Goal: Task Accomplishment & Management: Use online tool/utility

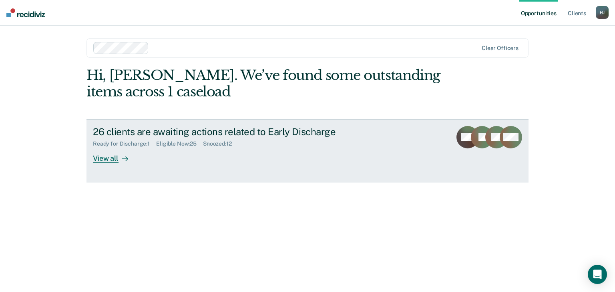
click at [110, 156] on div "View all" at bounding box center [115, 155] width 45 height 16
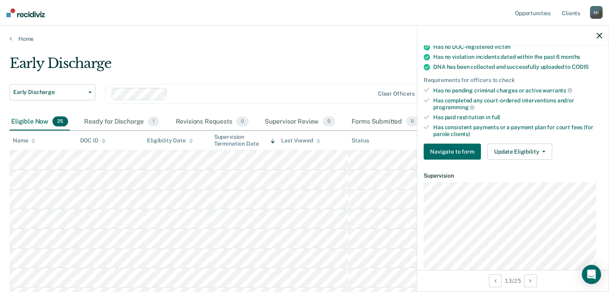
scroll to position [240, 0]
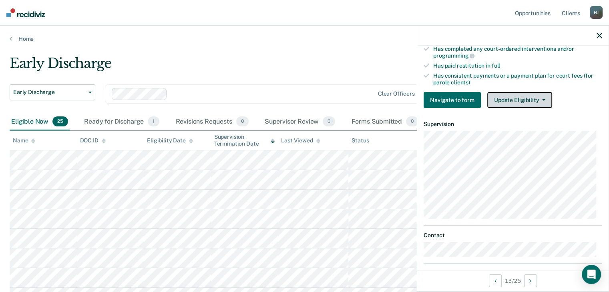
click at [543, 95] on button "Update Eligibility" at bounding box center [519, 100] width 65 height 16
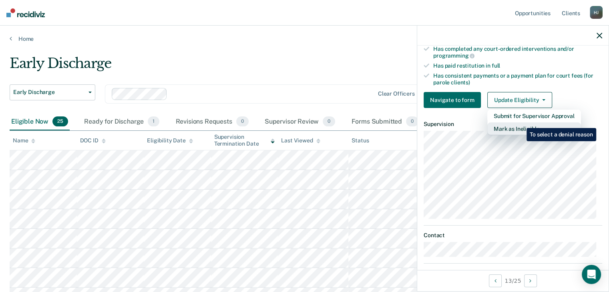
click at [520, 122] on button "Mark as Ineligible" at bounding box center [534, 128] width 94 height 13
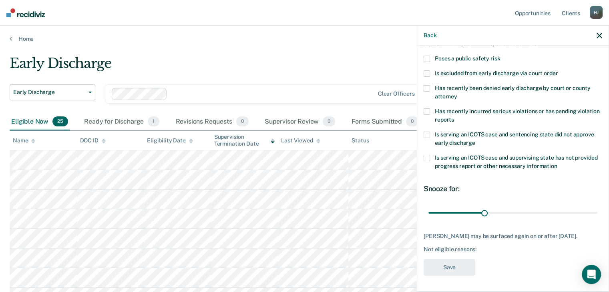
scroll to position [116, 0]
drag, startPoint x: 482, startPoint y: 208, endPoint x: 614, endPoint y: 203, distance: 132.5
type input "90"
click at [597, 206] on input "range" at bounding box center [512, 213] width 169 height 14
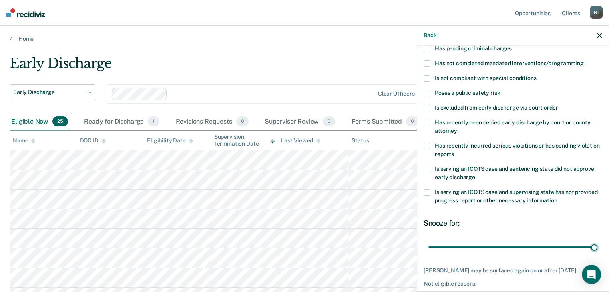
scroll to position [36, 0]
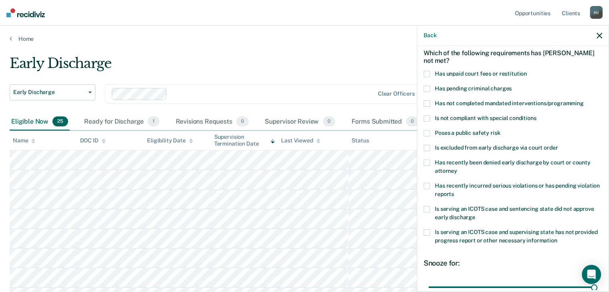
click at [429, 118] on span at bounding box center [426, 118] width 6 height 6
click at [536, 115] on input "Is not compliant with special conditions" at bounding box center [536, 115] width 0 height 0
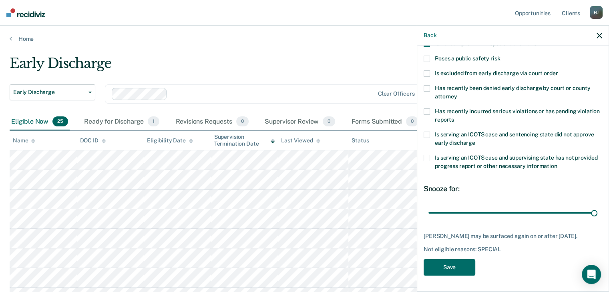
scroll to position [116, 0]
click at [443, 266] on button "Save" at bounding box center [449, 267] width 52 height 16
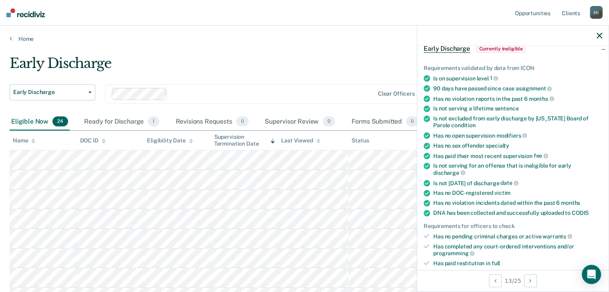
scroll to position [0, 0]
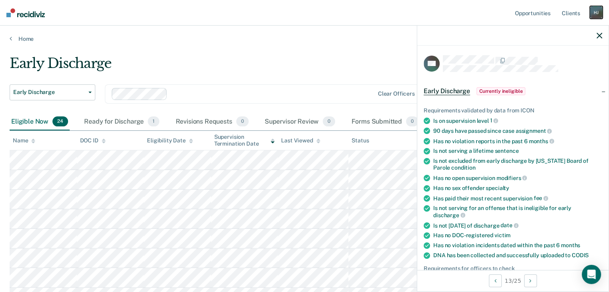
click at [597, 14] on div "H J" at bounding box center [595, 12] width 13 height 13
click at [547, 51] on link "Log Out" at bounding box center [563, 52] width 64 height 7
